Goal: Task Accomplishment & Management: Use online tool/utility

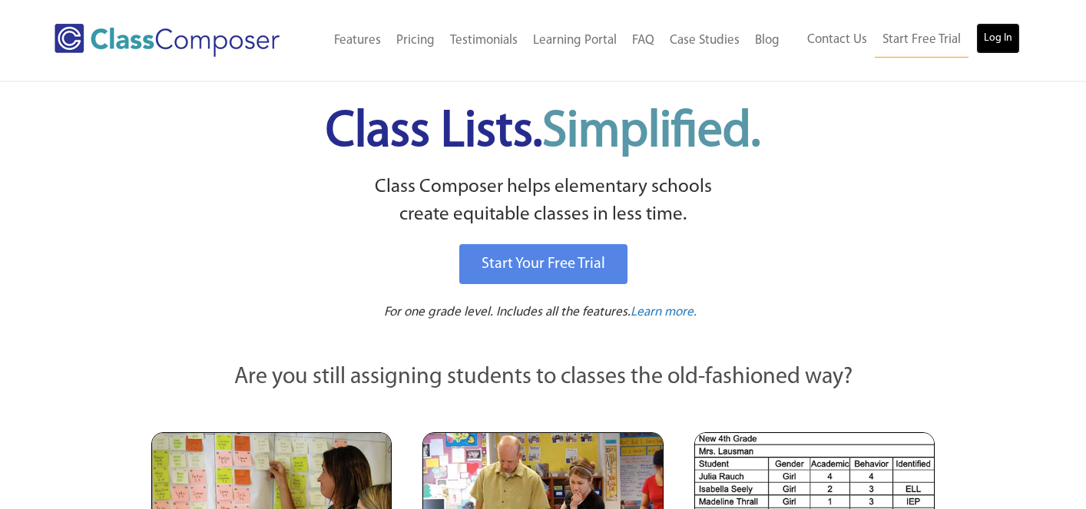
click at [1002, 32] on link "Log In" at bounding box center [999, 38] width 44 height 31
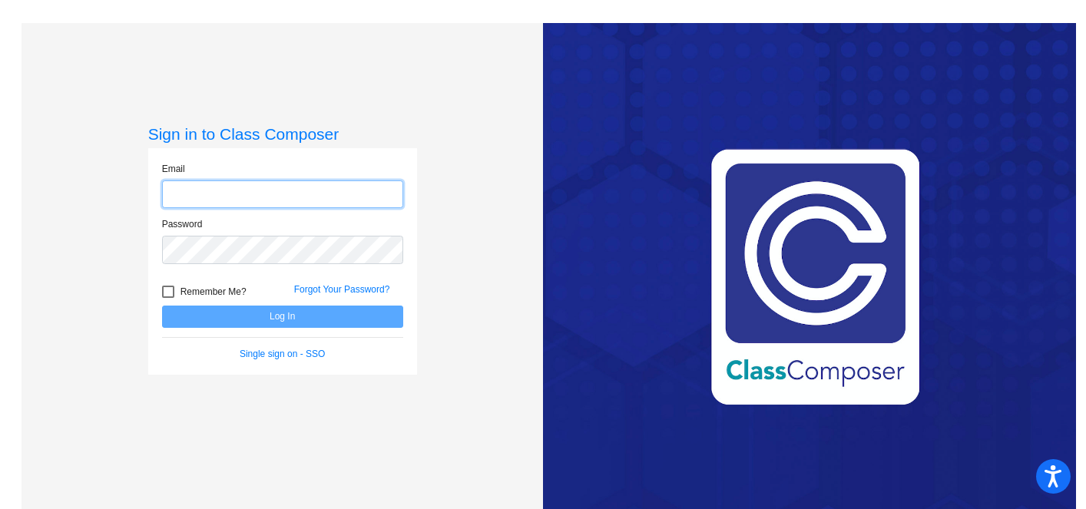
type input "[EMAIL_ADDRESS][PERSON_NAME][DOMAIN_NAME]"
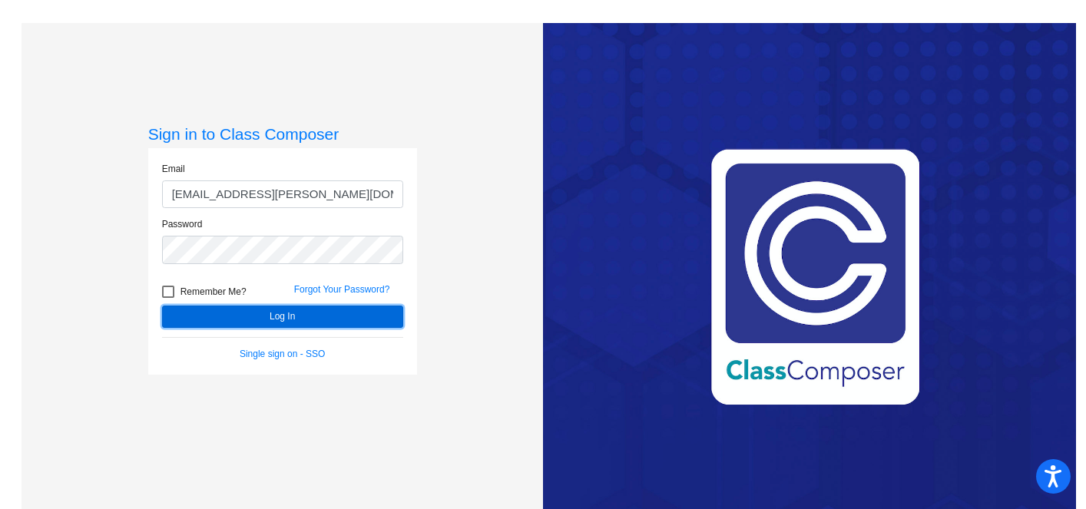
click at [368, 319] on button "Log In" at bounding box center [282, 317] width 241 height 22
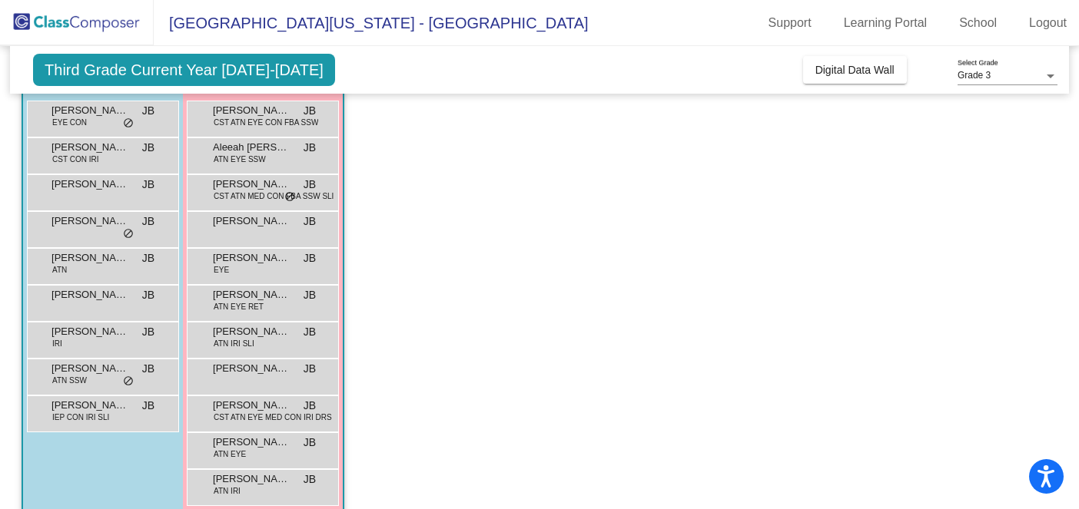
scroll to position [147, 0]
click at [96, 377] on div "[PERSON_NAME] ATN SSW JB lock do_not_disturb_alt" at bounding box center [101, 374] width 147 height 32
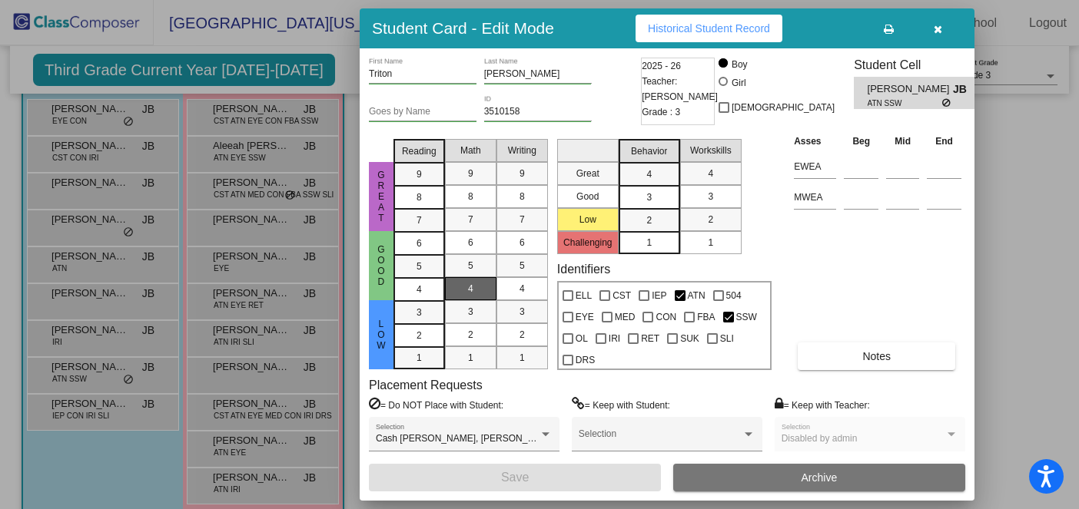
scroll to position [0, 0]
click at [255, 186] on div at bounding box center [539, 254] width 1079 height 509
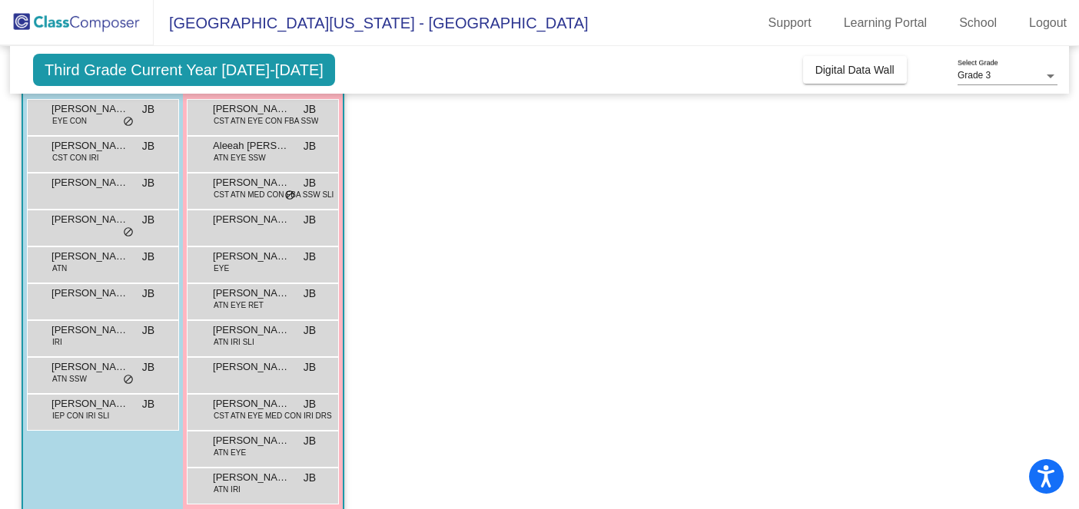
click at [255, 186] on span "[PERSON_NAME]" at bounding box center [251, 182] width 77 height 15
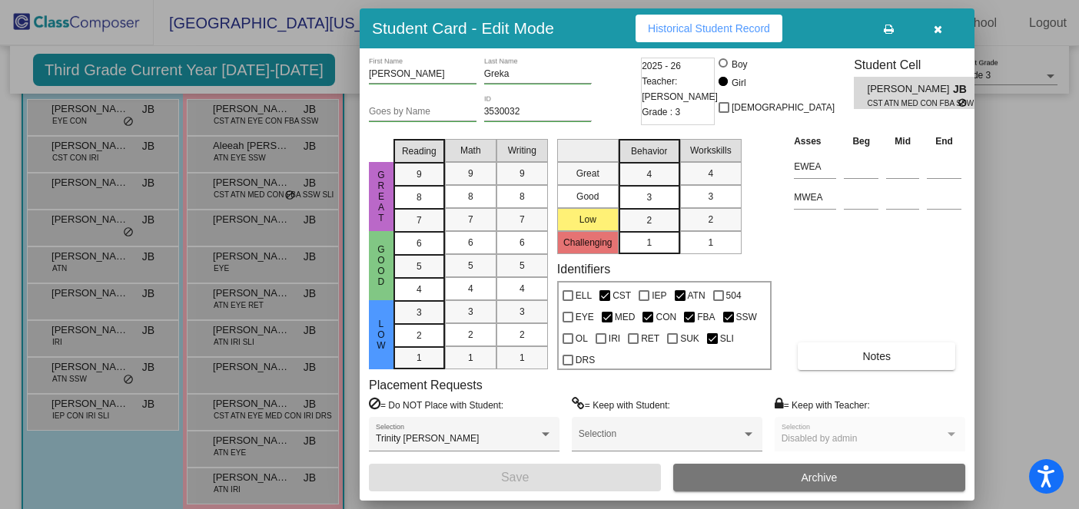
click at [95, 221] on div at bounding box center [539, 254] width 1079 height 509
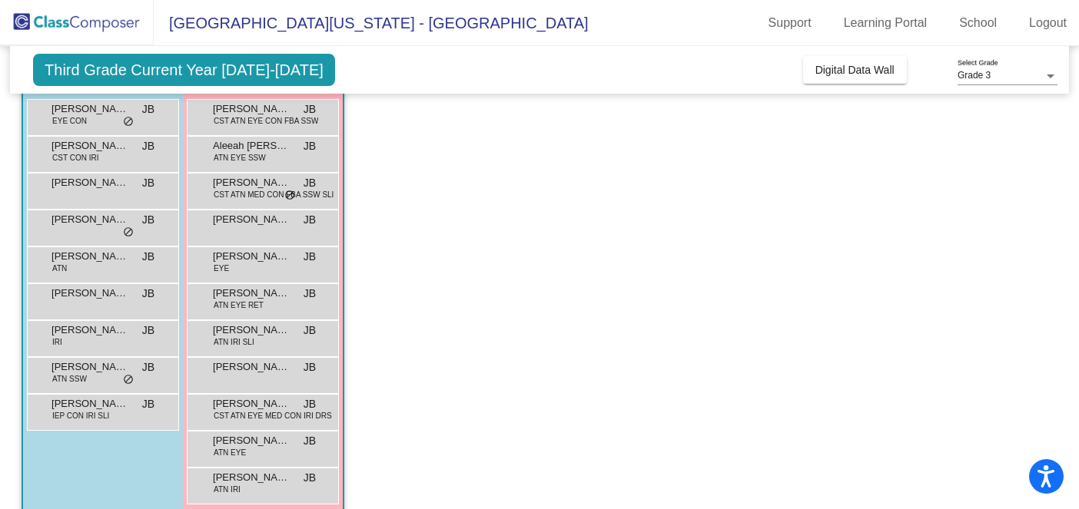
click at [95, 221] on span "[PERSON_NAME]" at bounding box center [89, 219] width 77 height 15
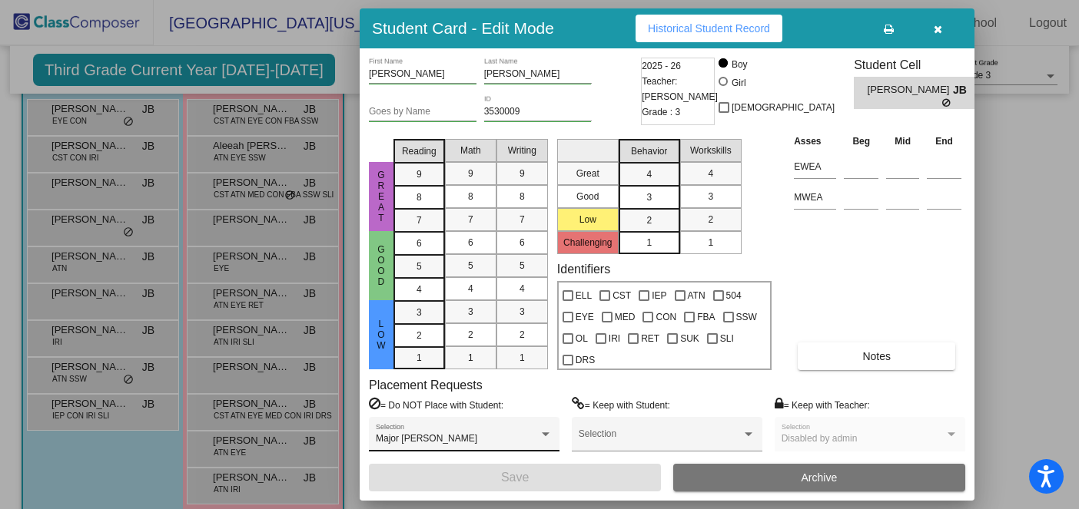
click at [466, 430] on div "Major [PERSON_NAME] Selection" at bounding box center [464, 438] width 177 height 28
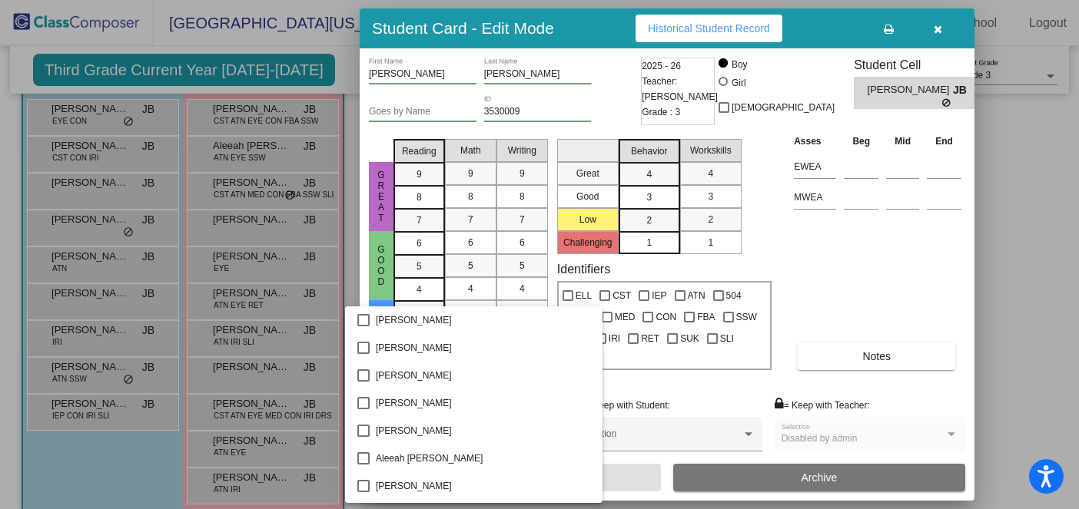
scroll to position [1900, 0]
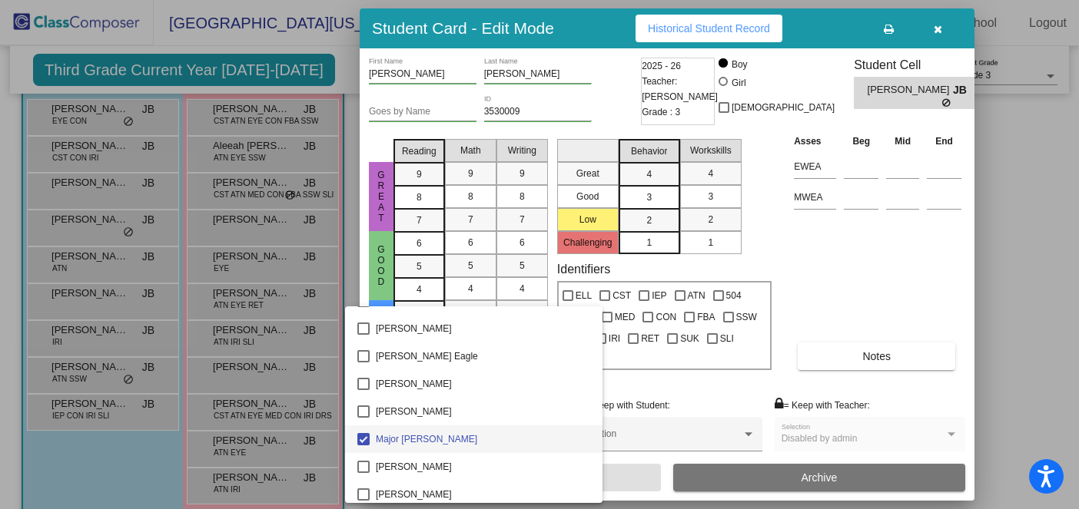
click at [466, 430] on span "Major [PERSON_NAME]" at bounding box center [483, 440] width 214 height 28
click at [732, 390] on div at bounding box center [539, 254] width 1079 height 509
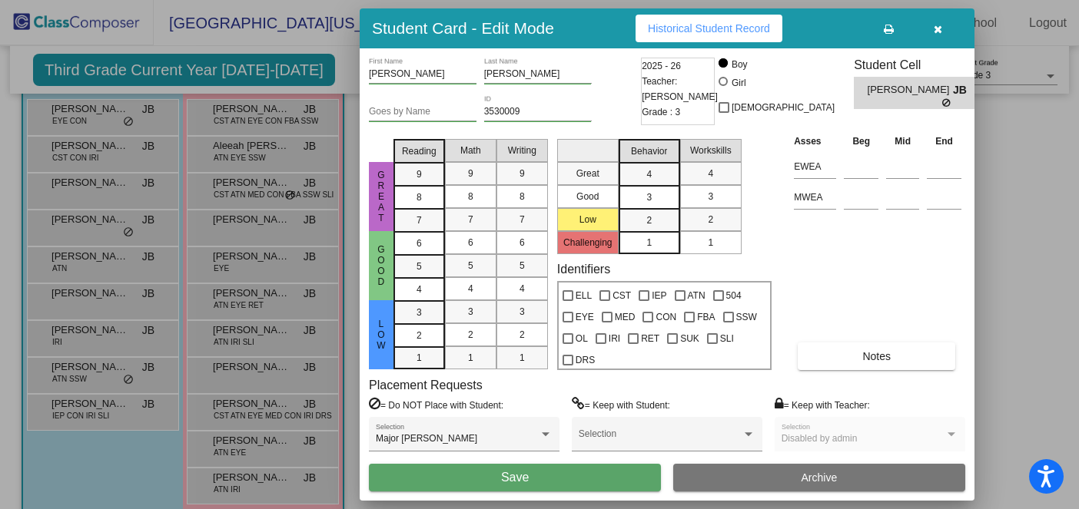
click at [93, 124] on div at bounding box center [539, 254] width 1079 height 509
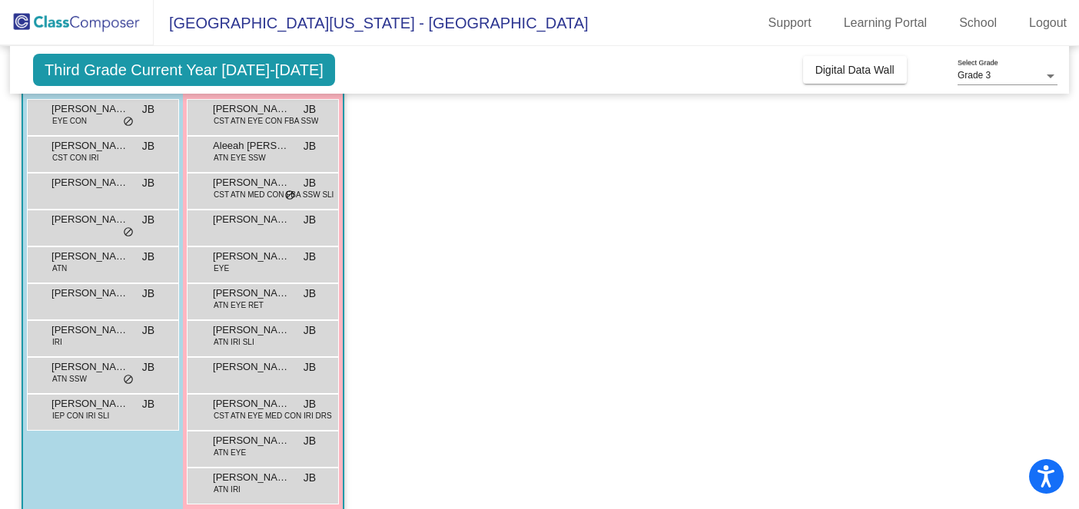
click at [93, 124] on div "[PERSON_NAME] EYE CON JB lock do_not_disturb_alt" at bounding box center [101, 116] width 147 height 32
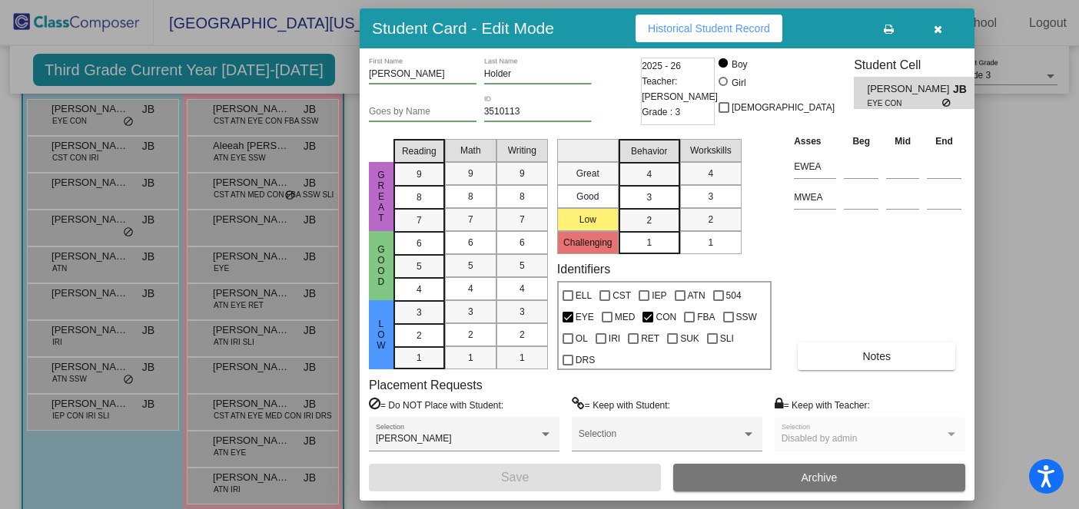
click at [122, 486] on div at bounding box center [539, 254] width 1079 height 509
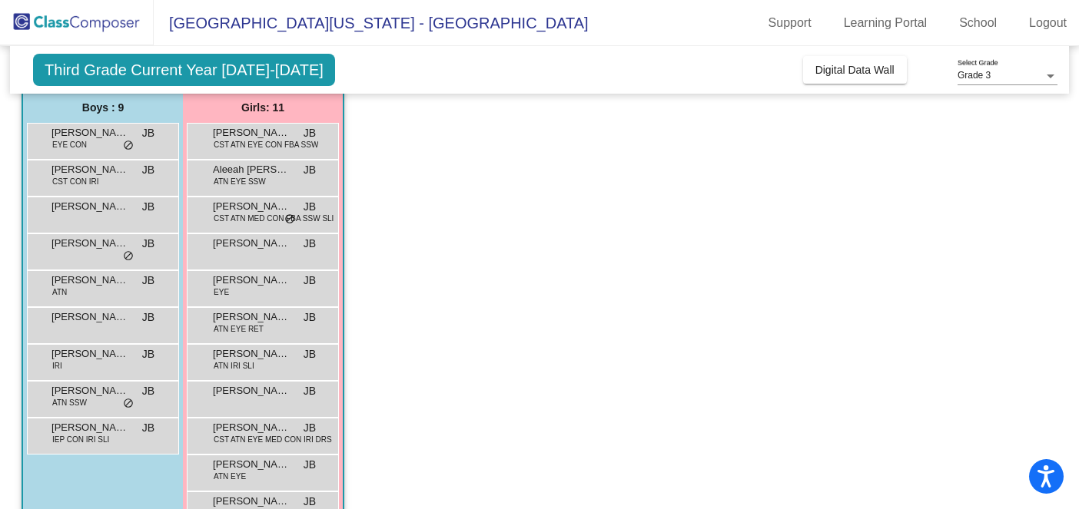
scroll to position [118, 0]
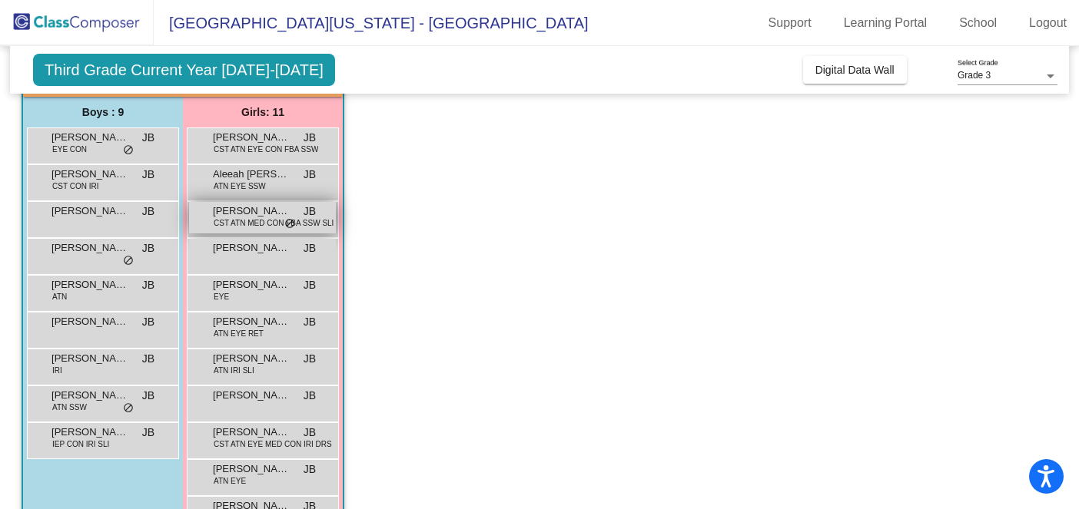
click at [260, 224] on span "CST ATN MED CON FBA SSW SLI" at bounding box center [274, 223] width 120 height 12
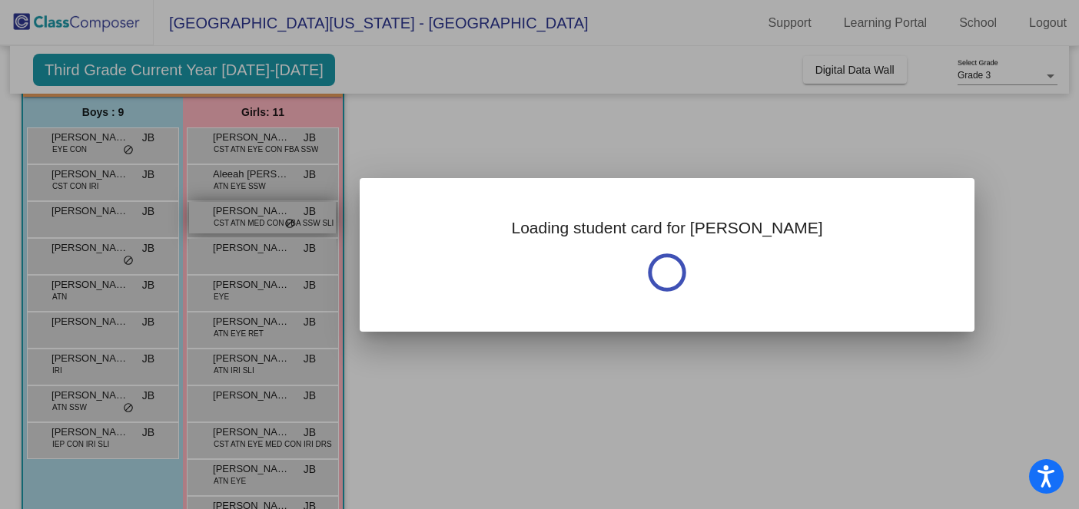
click at [260, 224] on div at bounding box center [539, 254] width 1079 height 509
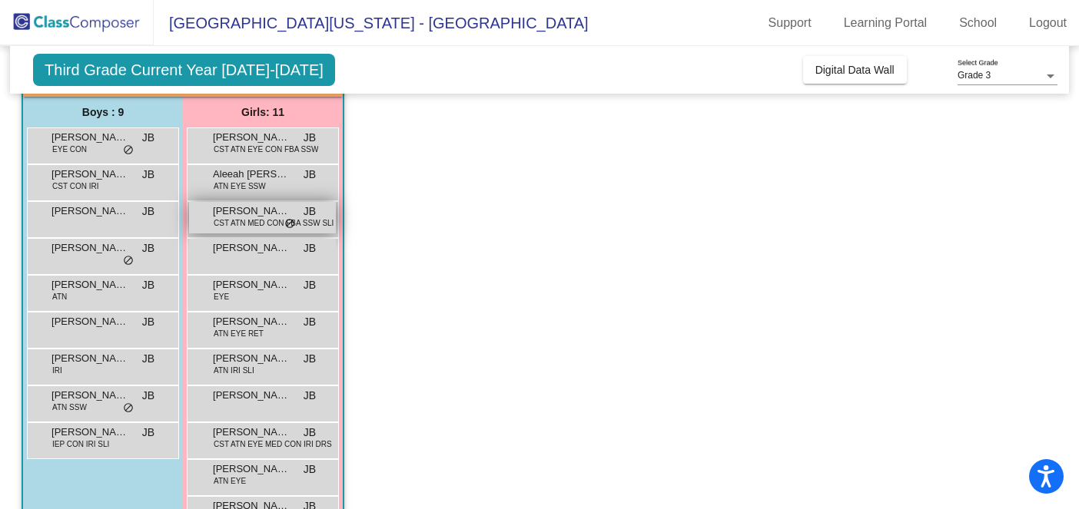
click at [260, 224] on span "CST ATN MED CON FBA SSW SLI" at bounding box center [274, 223] width 120 height 12
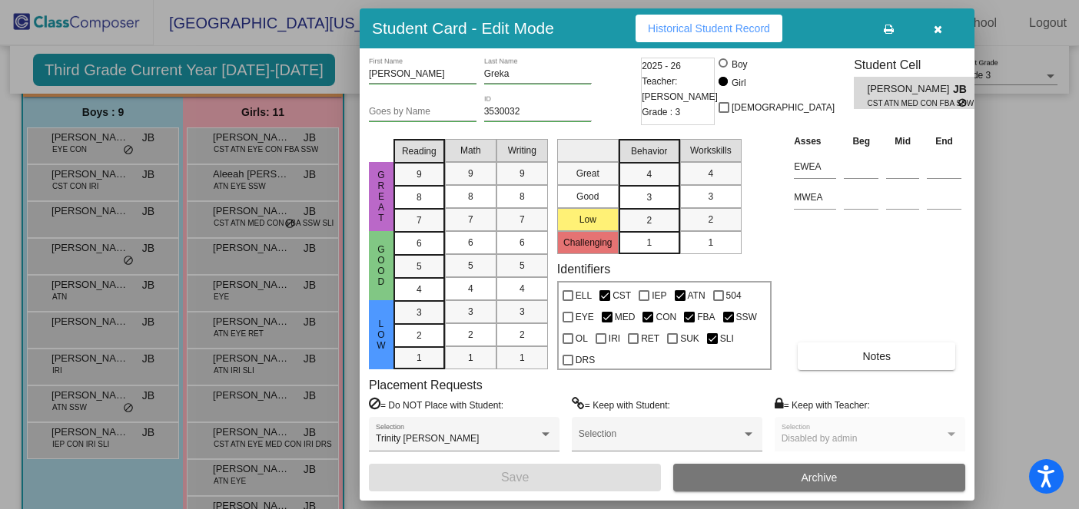
scroll to position [0, 0]
click at [937, 32] on icon "button" at bounding box center [938, 29] width 8 height 11
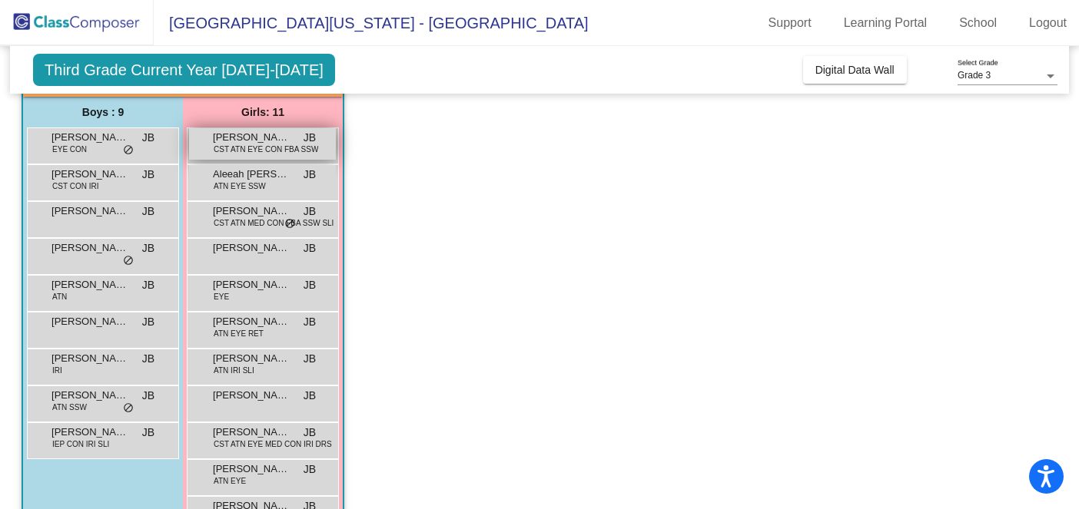
click at [277, 151] on span "CST ATN EYE CON FBA SSW" at bounding box center [266, 150] width 104 height 12
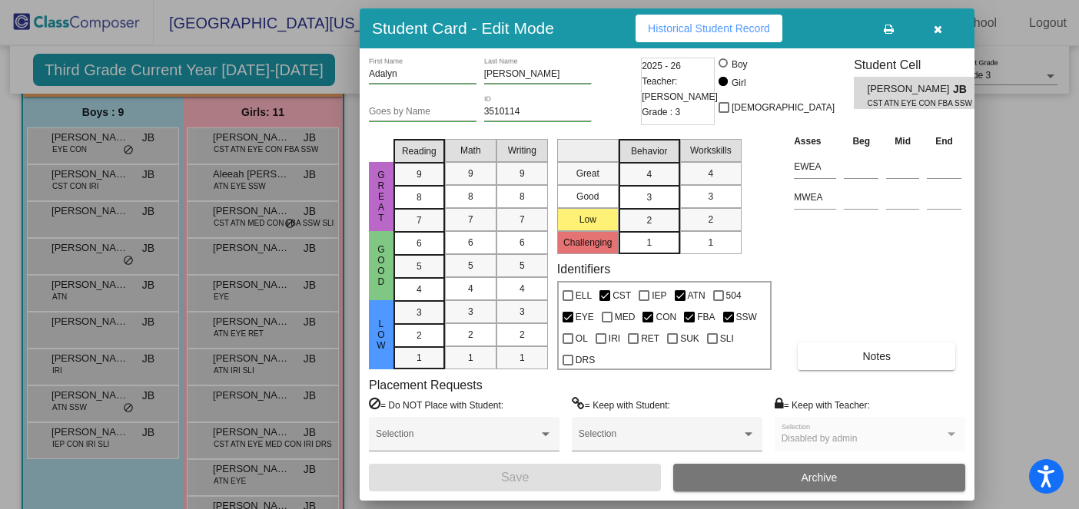
click at [936, 25] on icon "button" at bounding box center [938, 29] width 8 height 11
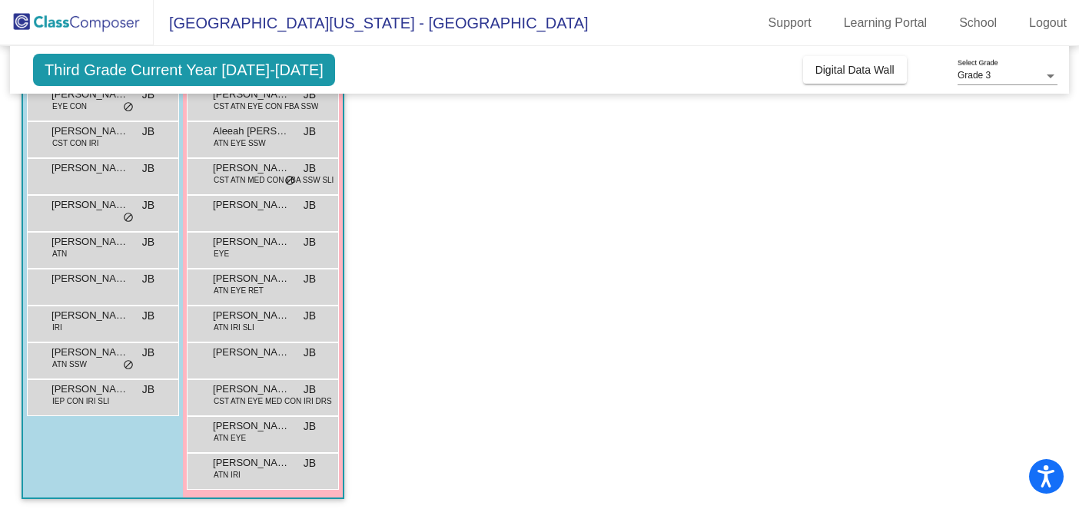
scroll to position [167, 0]
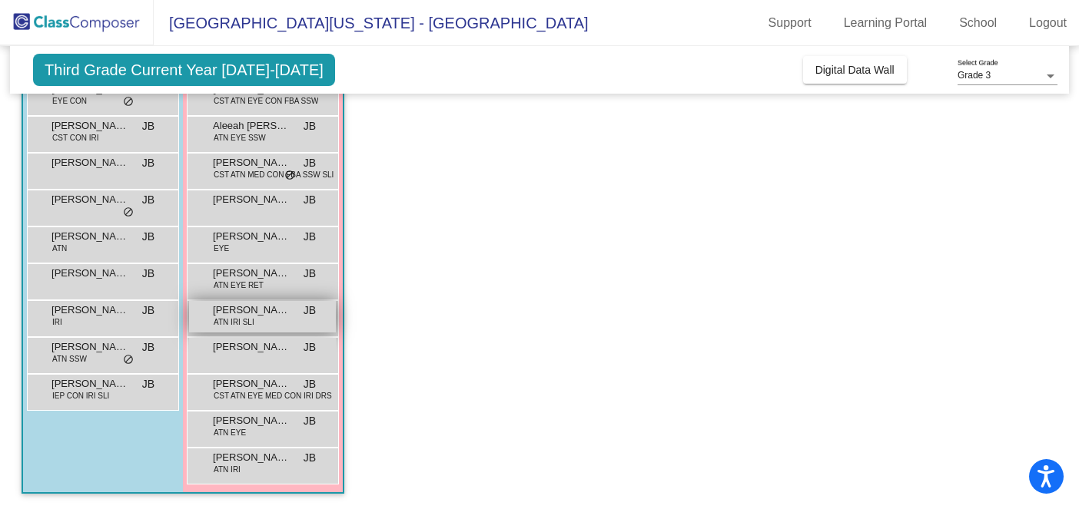
click at [257, 321] on div "[PERSON_NAME] ATN IRI SLI JB lock do_not_disturb_alt" at bounding box center [262, 317] width 147 height 32
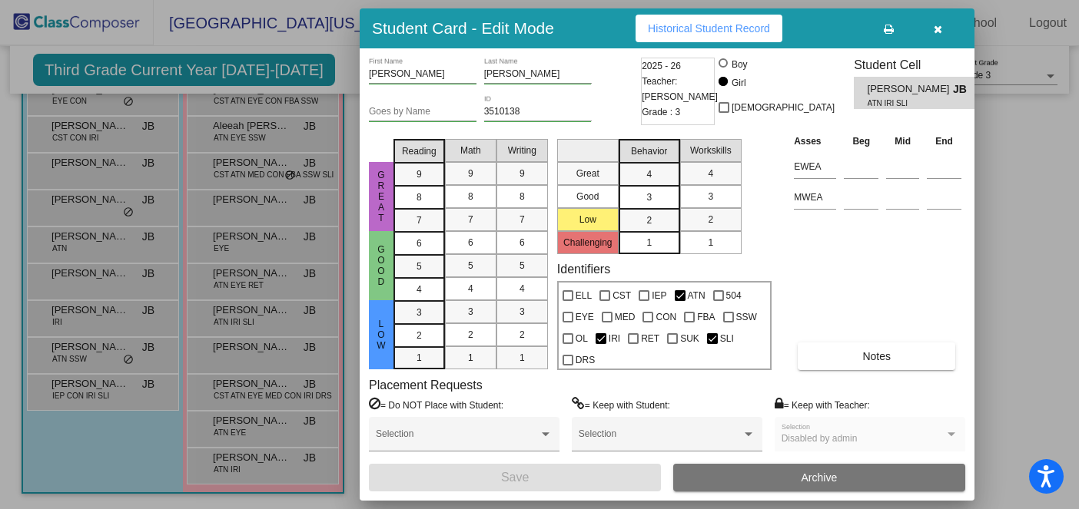
click at [161, 439] on div at bounding box center [539, 254] width 1079 height 509
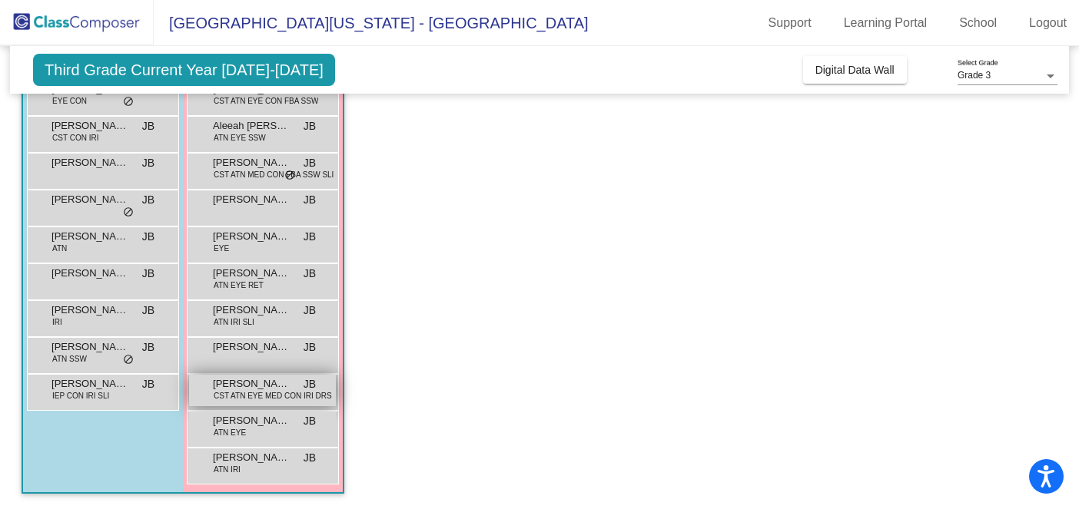
click at [278, 395] on span "CST ATN EYE MED CON IRI DRS" at bounding box center [273, 396] width 118 height 12
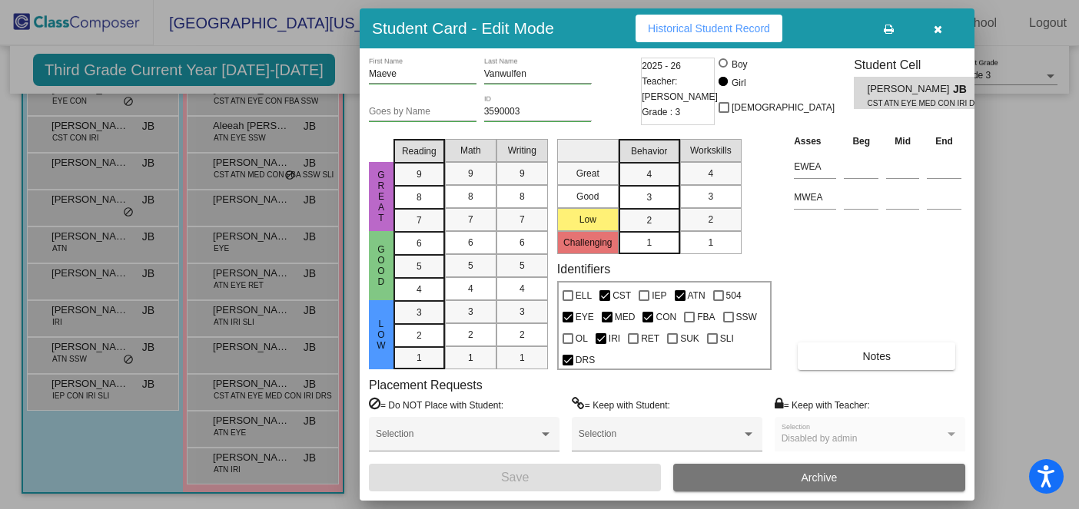
click at [682, 379] on div "Placement Requests = Do NOT Place with Student: Selection = Keep with Student: …" at bounding box center [667, 421] width 596 height 86
click at [937, 28] on icon "button" at bounding box center [938, 29] width 8 height 11
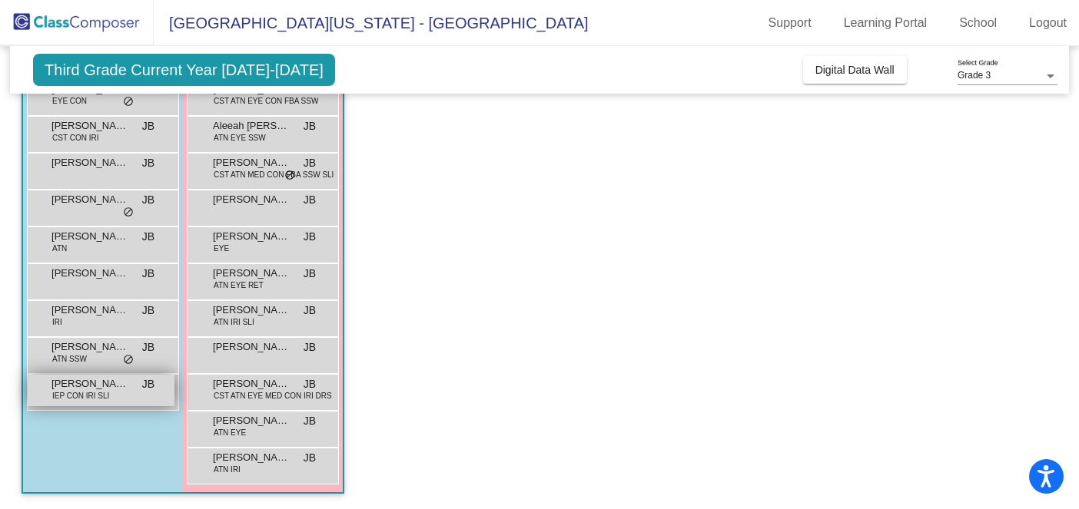
click at [89, 398] on span "IEP CON IRI SLI" at bounding box center [80, 396] width 57 height 12
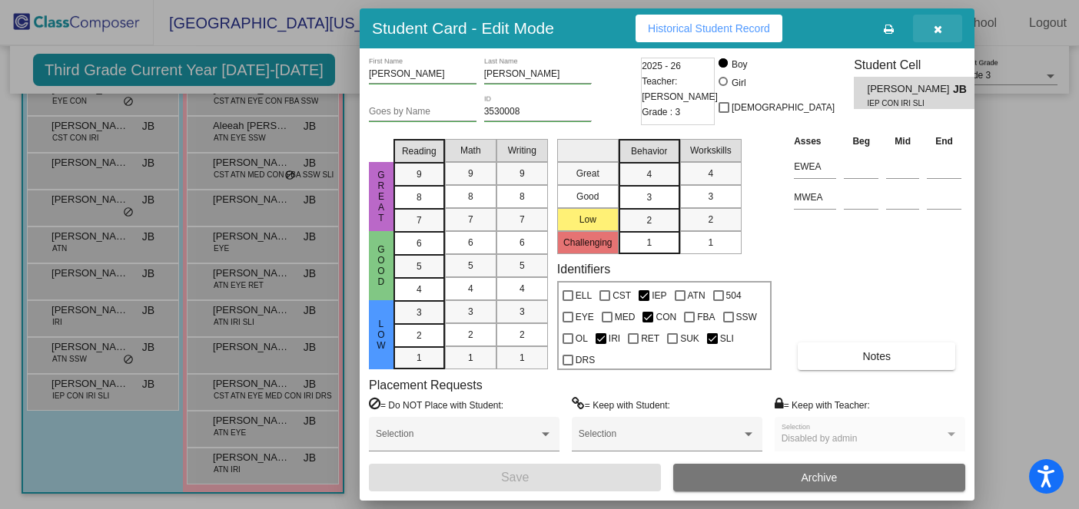
click at [937, 25] on icon "button" at bounding box center [938, 29] width 8 height 11
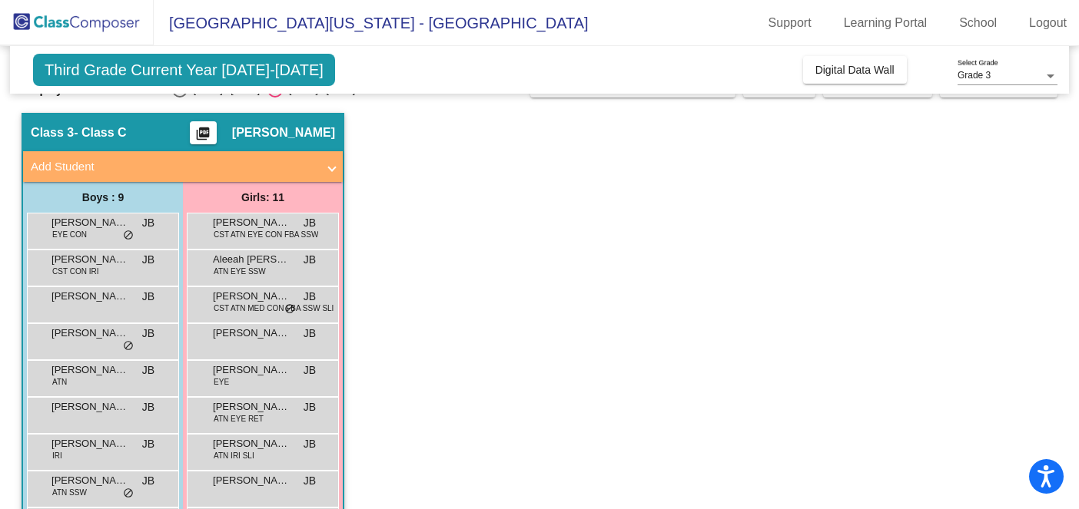
scroll to position [0, 0]
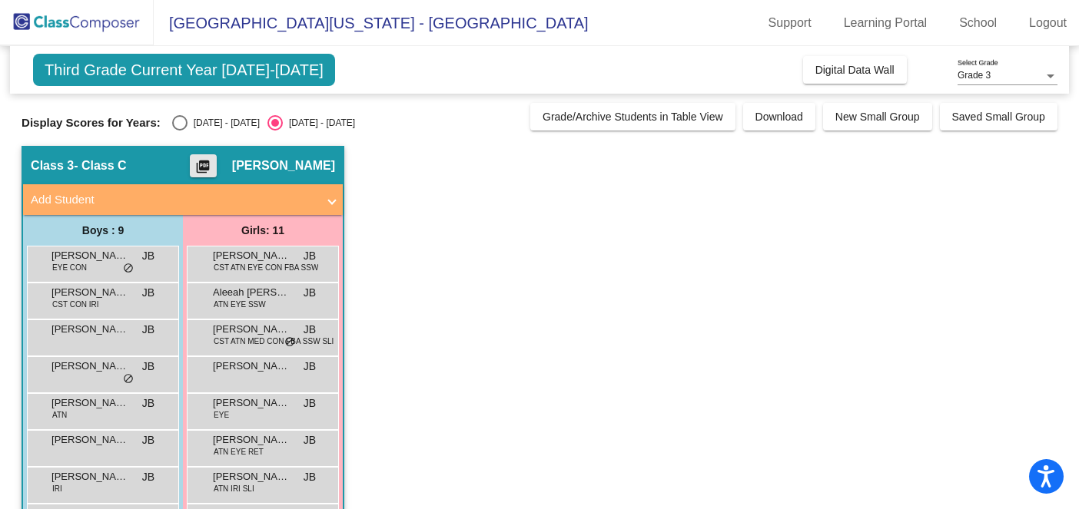
click at [212, 164] on mat-icon "picture_as_pdf" at bounding box center [203, 170] width 18 height 22
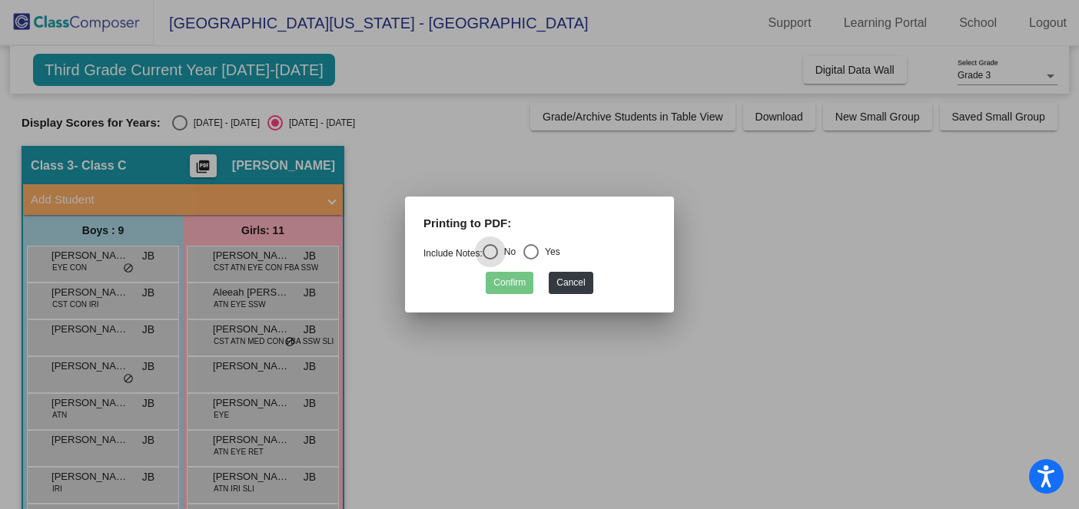
click at [539, 257] on div "Select an option" at bounding box center [530, 251] width 15 height 15
click at [531, 260] on input "Yes" at bounding box center [530, 260] width 1 height 1
radio input "true"
click at [520, 280] on button "Confirm" at bounding box center [510, 283] width 48 height 22
